Goal: Transaction & Acquisition: Purchase product/service

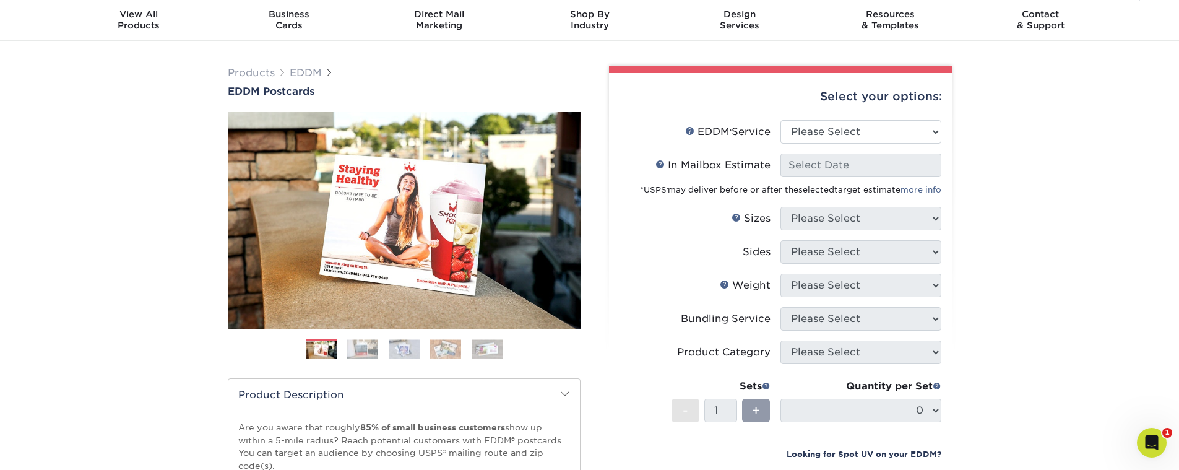
click at [815, 147] on li "EDDM Service Help EDDM ® Service Please Select Full Service Print Only" at bounding box center [781, 136] width 322 height 33
select select "full_service"
click at [781, 120] on select "Please Select Full Service Print Only" at bounding box center [861, 132] width 161 height 24
select select "-1"
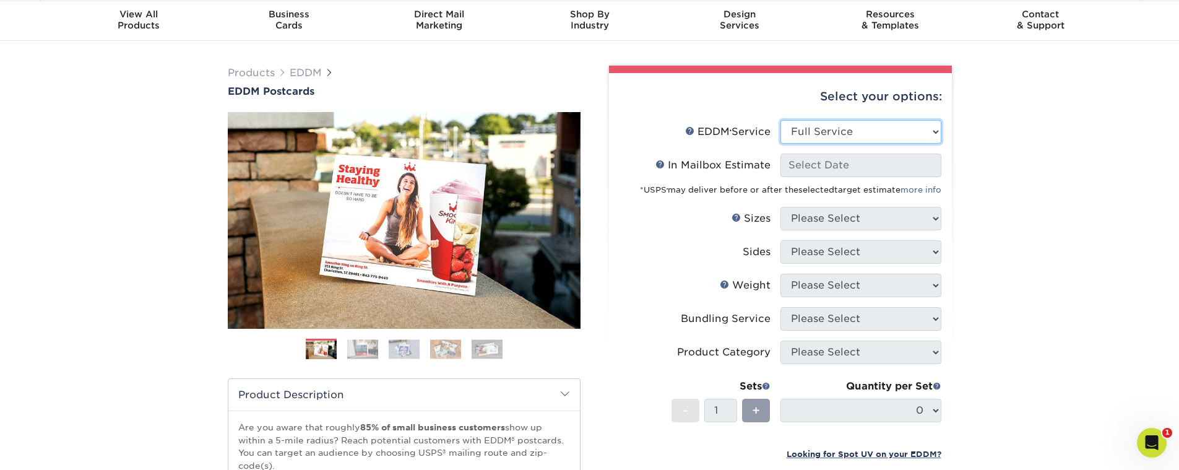
select select "-1"
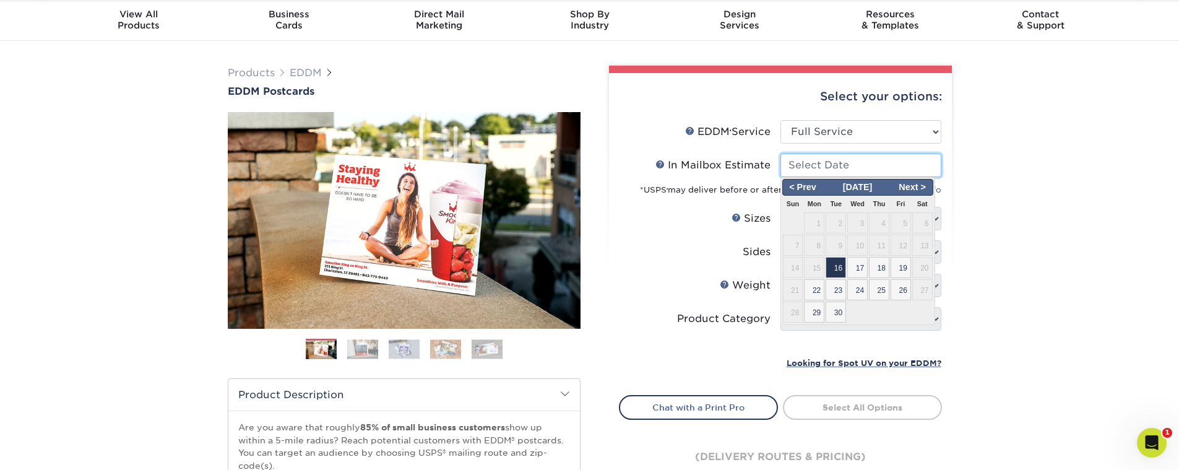
click at [823, 165] on input "In Mailbox Estimate Help In Mailbox Estimate" at bounding box center [861, 166] width 161 height 24
click at [838, 266] on span "16" at bounding box center [836, 267] width 20 height 21
type input "[DATE]"
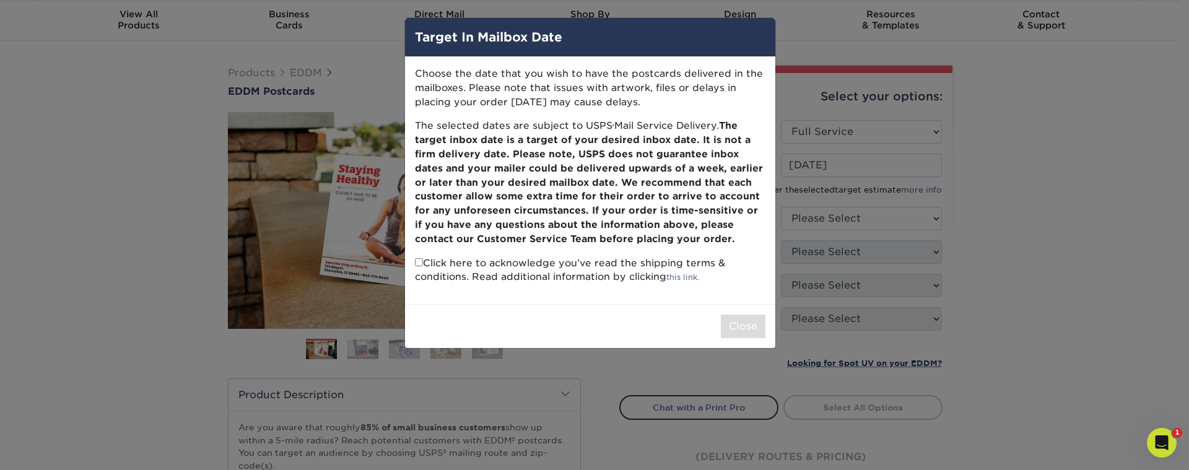
click at [418, 264] on input "checkbox" at bounding box center [419, 262] width 8 height 8
checkbox input "true"
click at [748, 324] on button "Close" at bounding box center [743, 326] width 45 height 24
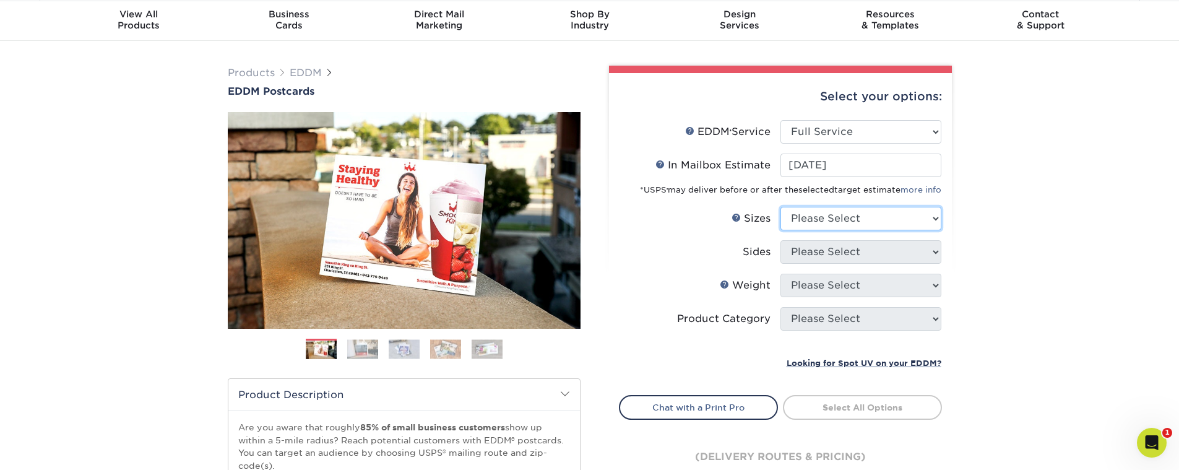
select select "6.50x8.00"
click at [781, 207] on select "Please Select 4.5" x 12" 6" x 12" 6.5" x 8" 6.5" x 9" 6.5" x 12" 7" x 8.5" 8" x…" at bounding box center [861, 219] width 161 height 24
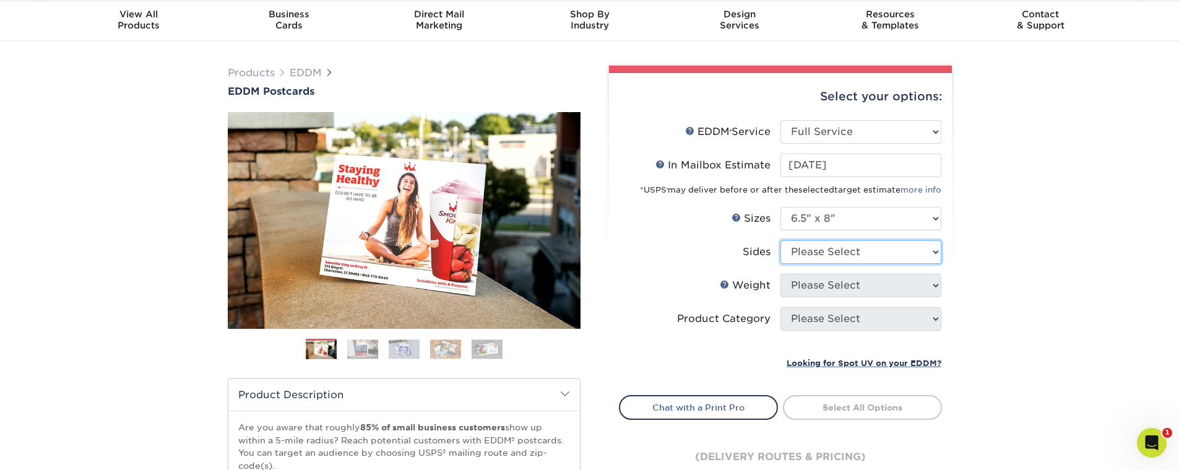
select select "13abbda7-1d64-4f25-8bb2-c179b224825d"
click at [781, 240] on select "Please Select Print Both Sides Print Front Only" at bounding box center [861, 252] width 161 height 24
select select "16PT"
click at [781, 274] on select "Please Select 16PT 14PT" at bounding box center [861, 286] width 161 height 24
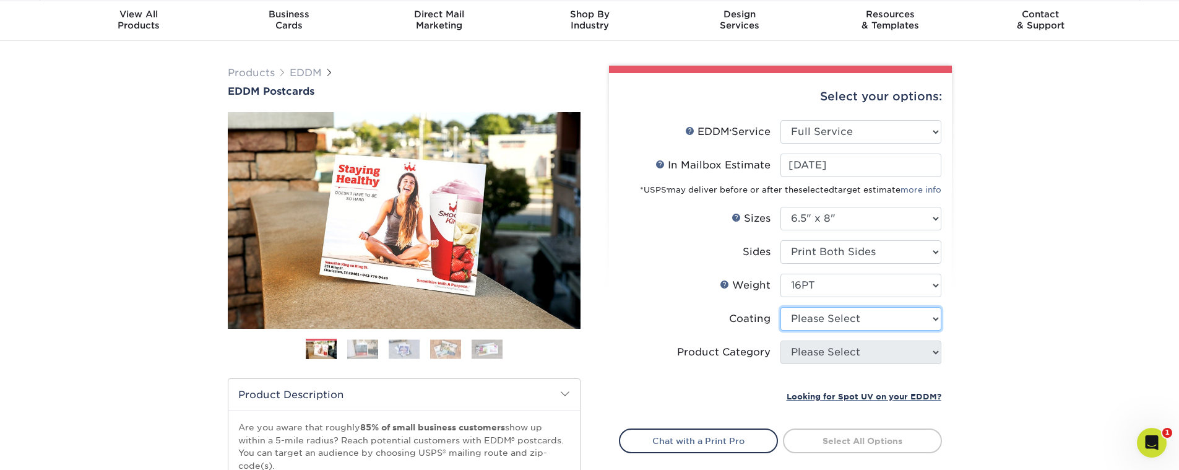
select select "121bb7b5-3b4d-429f-bd8d-bbf80e953313"
click at [781, 307] on select at bounding box center [861, 319] width 161 height 24
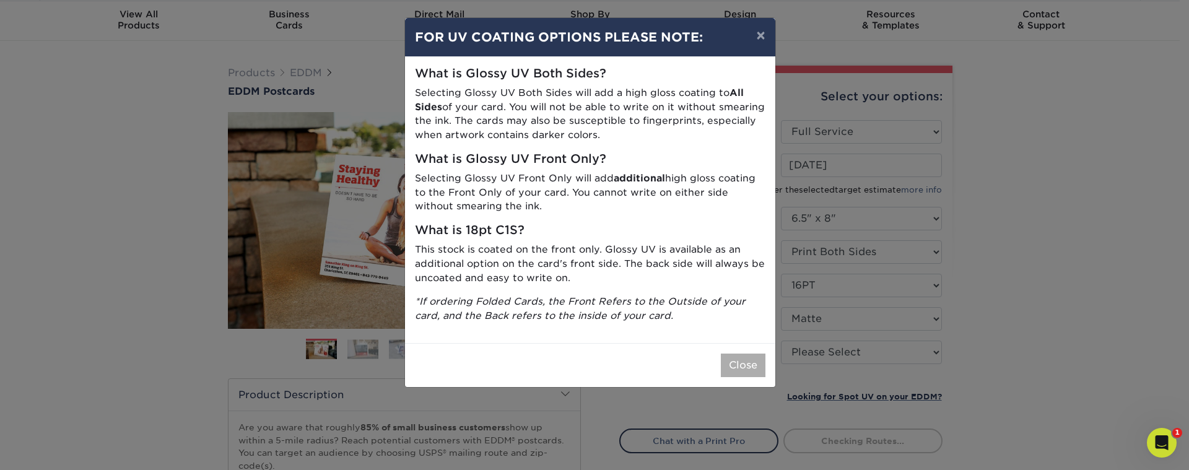
click at [720, 358] on div "Close" at bounding box center [590, 365] width 370 height 44
click at [738, 361] on button "Close" at bounding box center [743, 365] width 45 height 24
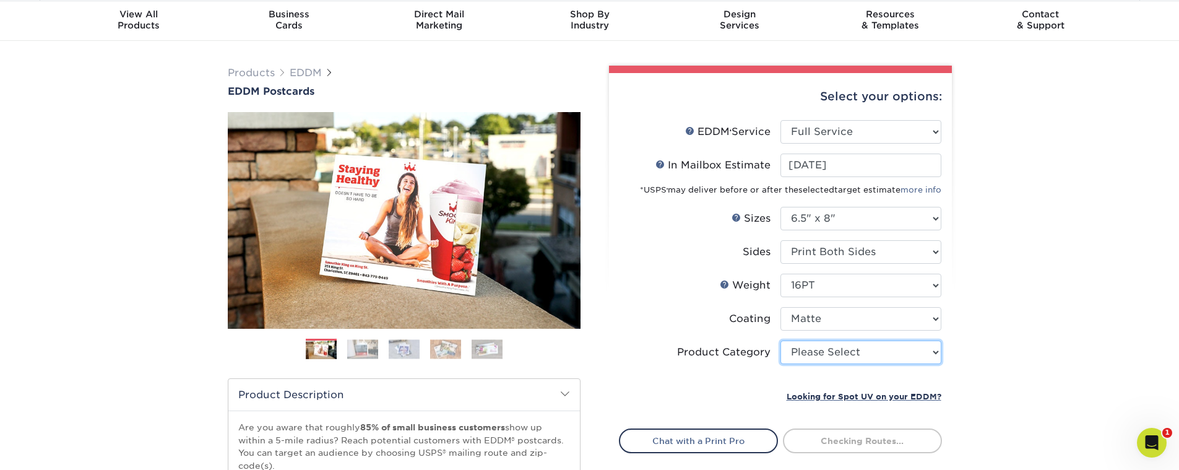
select select "9b7272e0-d6c8-4c3c-8e97-d3a1bcdab858"
click at [781, 340] on select "Please Select Postcards" at bounding box center [861, 352] width 161 height 24
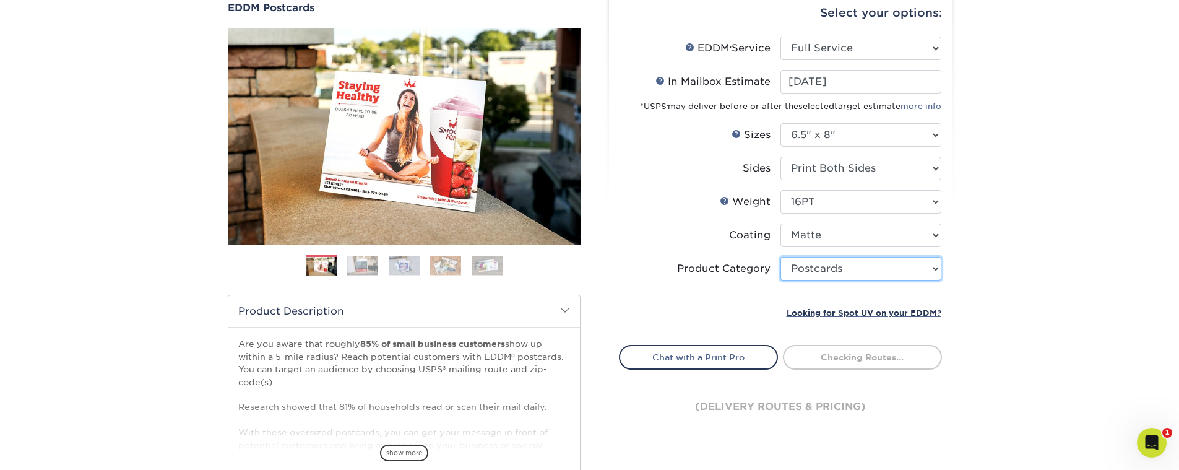
scroll to position [187, 0]
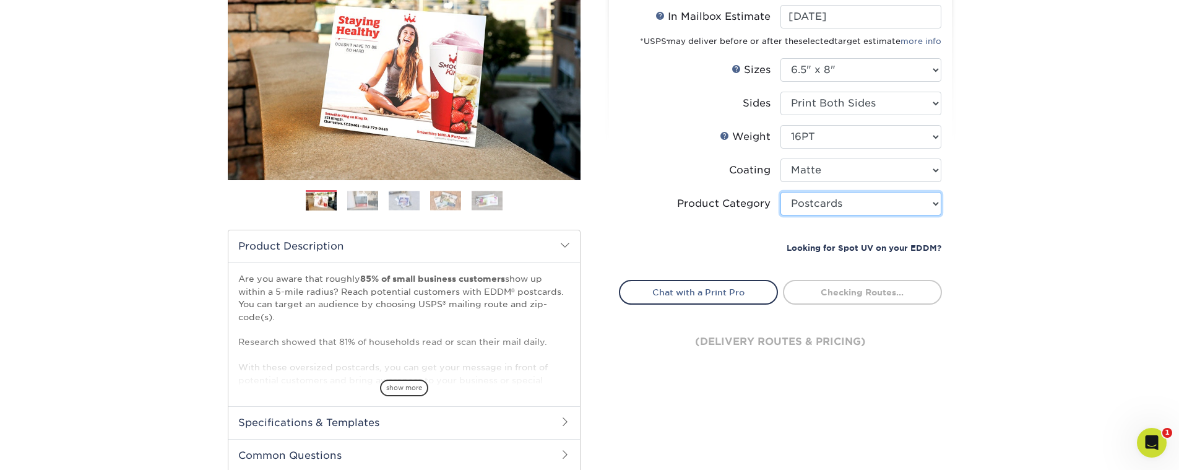
type input "0d2f34e2-947b-42e1-92e7-d2b9bd0eaead"
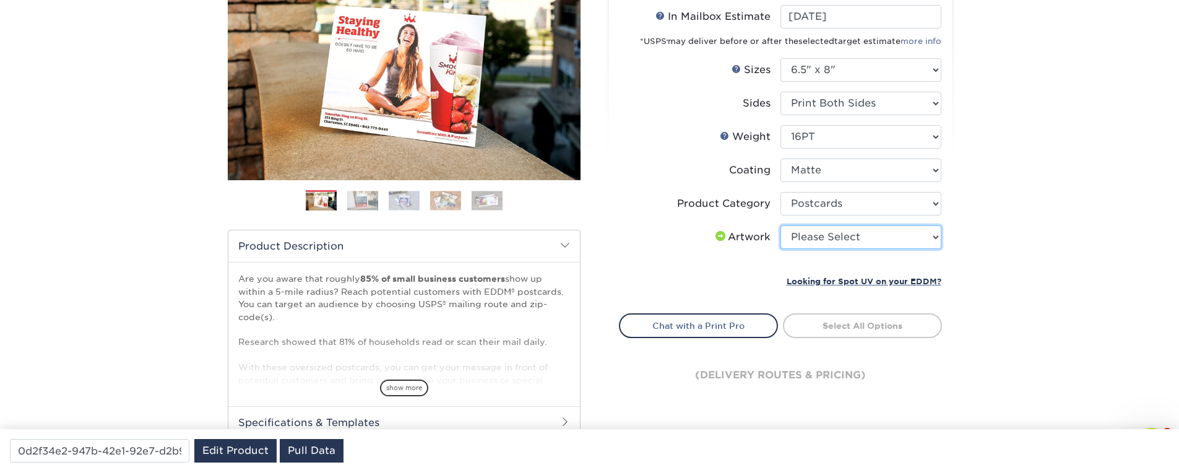
select select "upload"
click at [781, 225] on select "Please Select I will upload files I need a design - $150" at bounding box center [861, 237] width 161 height 24
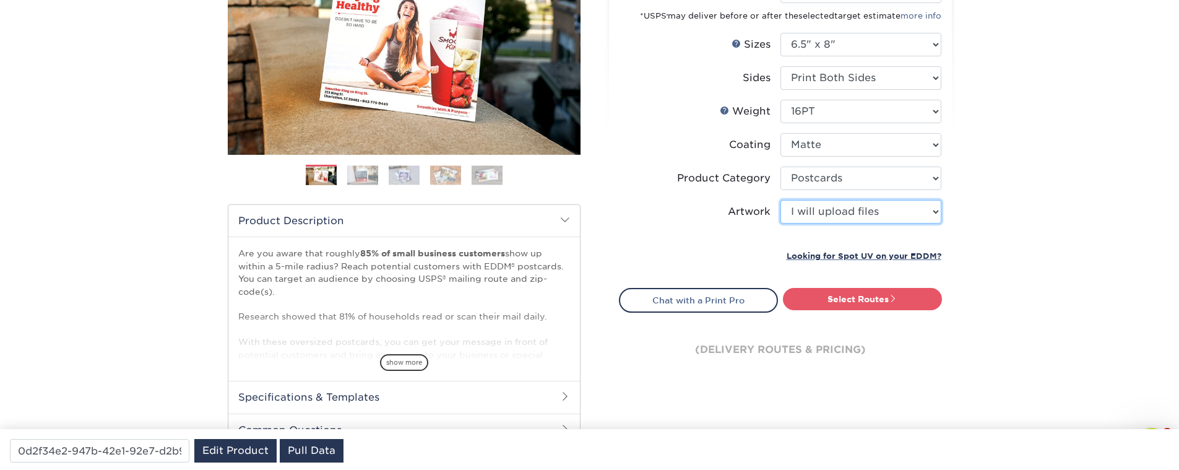
scroll to position [261, 0]
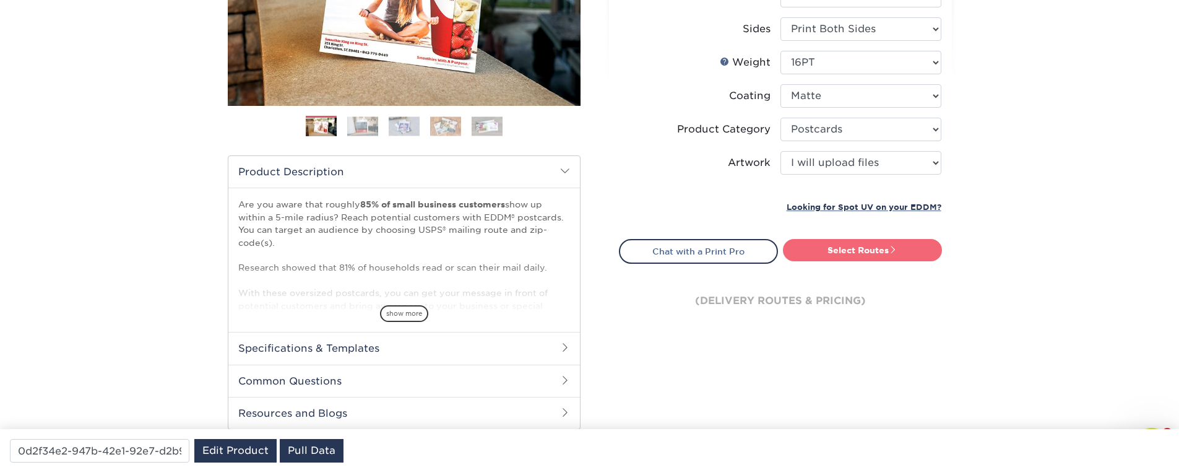
click at [846, 251] on link "Select Routes" at bounding box center [862, 250] width 159 height 22
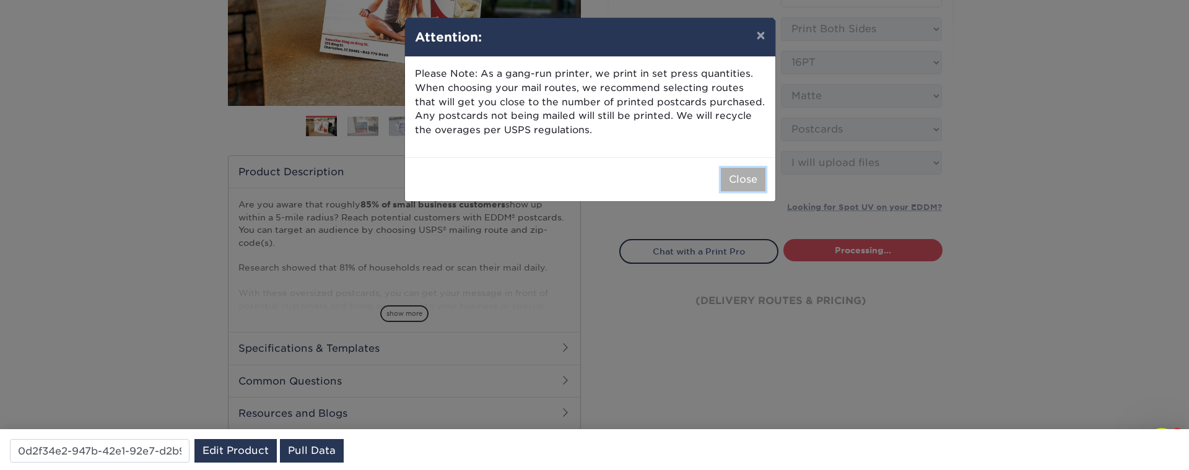
click at [742, 178] on button "Close" at bounding box center [743, 180] width 45 height 24
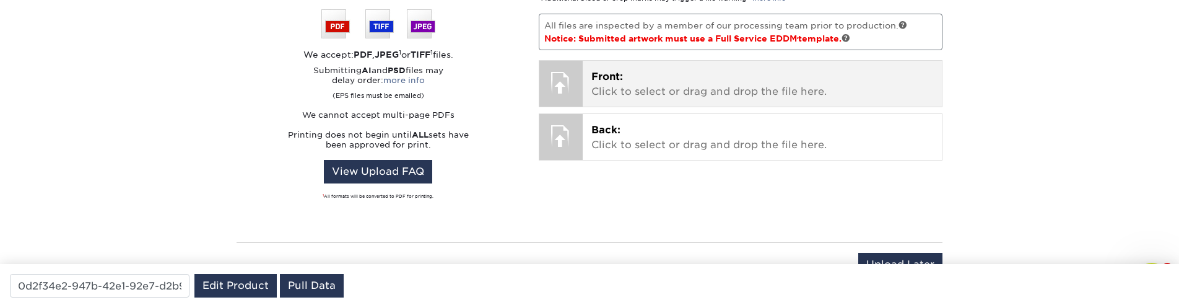
scroll to position [1002, 0]
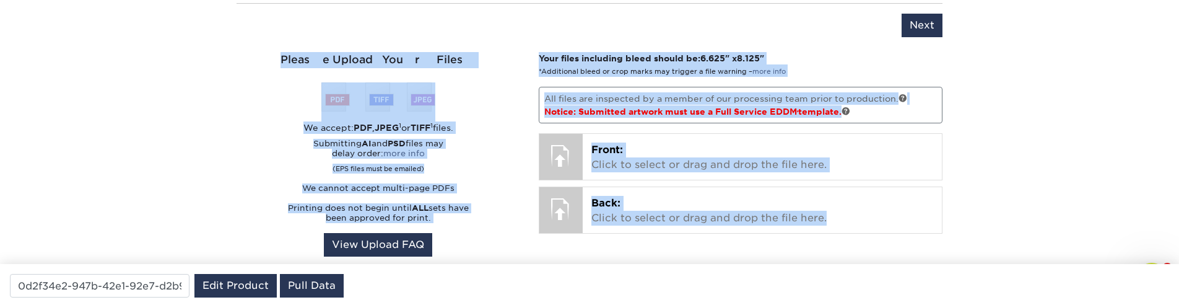
drag, startPoint x: 1098, startPoint y: 225, endPoint x: 514, endPoint y: 137, distance: 590.9
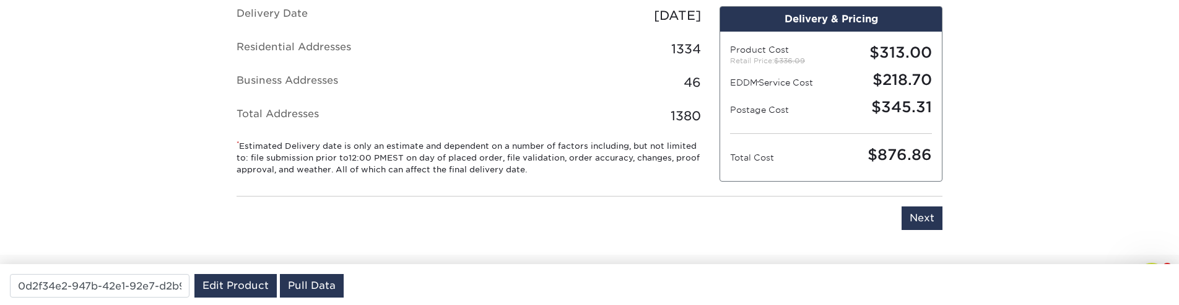
scroll to position [927, 0]
